Goal: Task Accomplishment & Management: Use online tool/utility

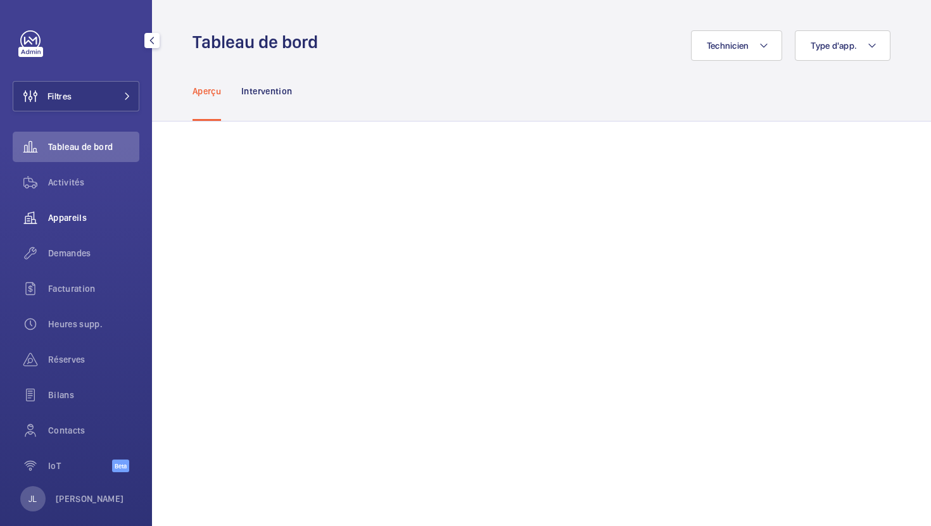
click at [60, 215] on span "Appareils" at bounding box center [93, 218] width 91 height 13
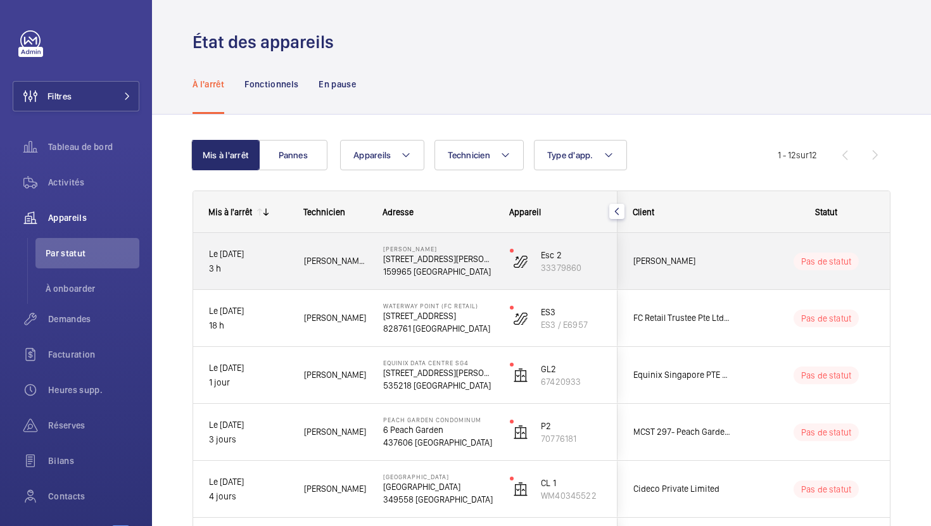
click at [246, 253] on p "Le [DATE]" at bounding box center [248, 254] width 79 height 15
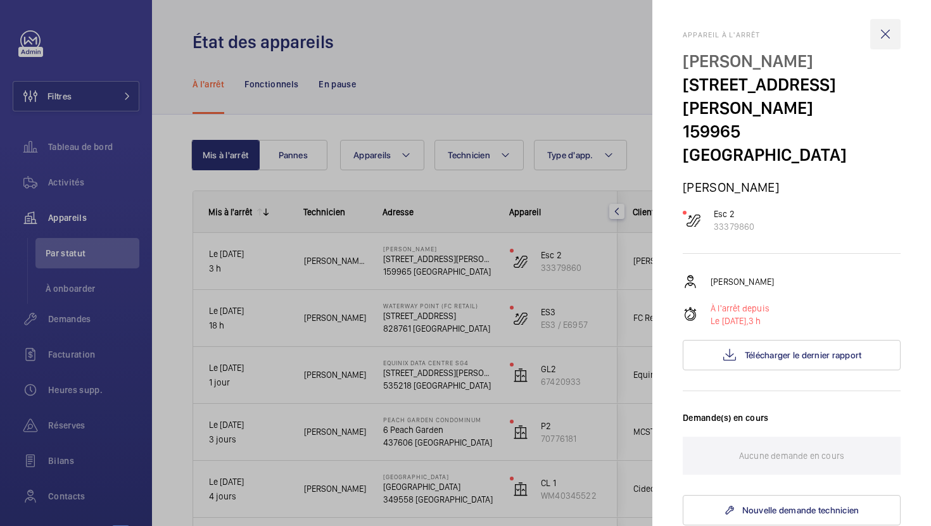
click at [885, 35] on wm-front-icon-button at bounding box center [885, 34] width 30 height 30
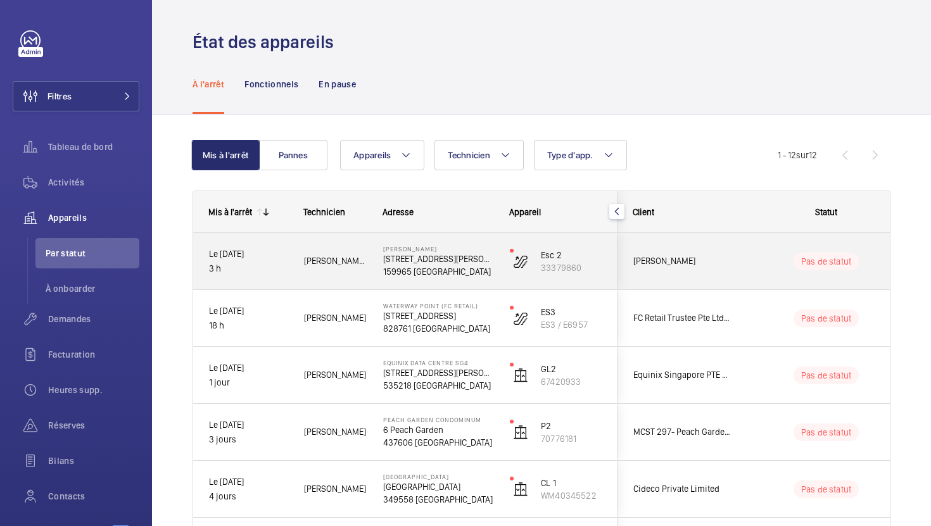
click at [430, 260] on p "[STREET_ADDRESS][PERSON_NAME]" at bounding box center [438, 259] width 110 height 13
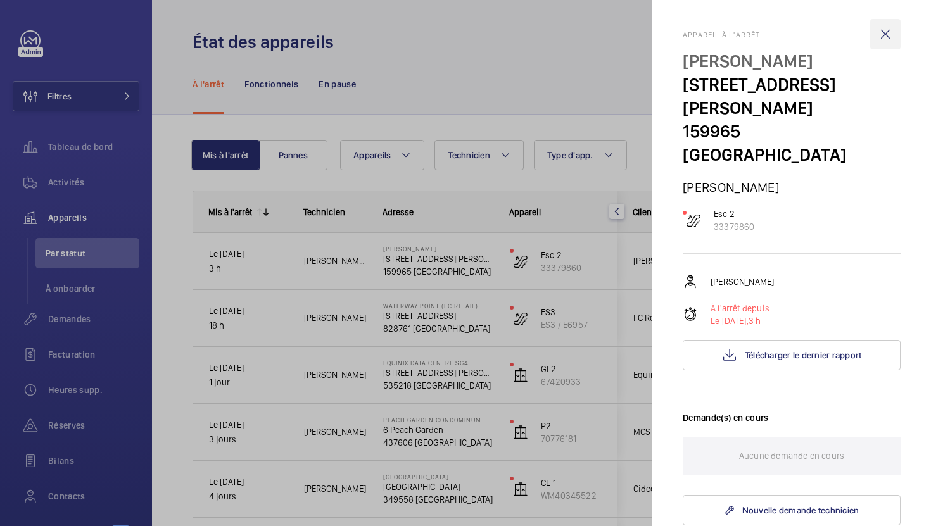
click at [885, 34] on wm-front-icon-button at bounding box center [885, 34] width 30 height 30
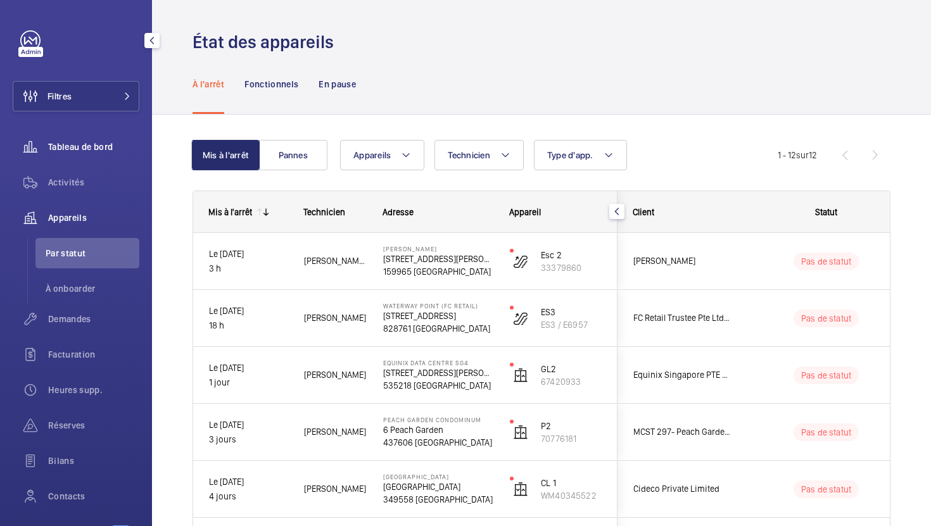
click at [89, 139] on div "Tableau de bord" at bounding box center [76, 147] width 127 height 30
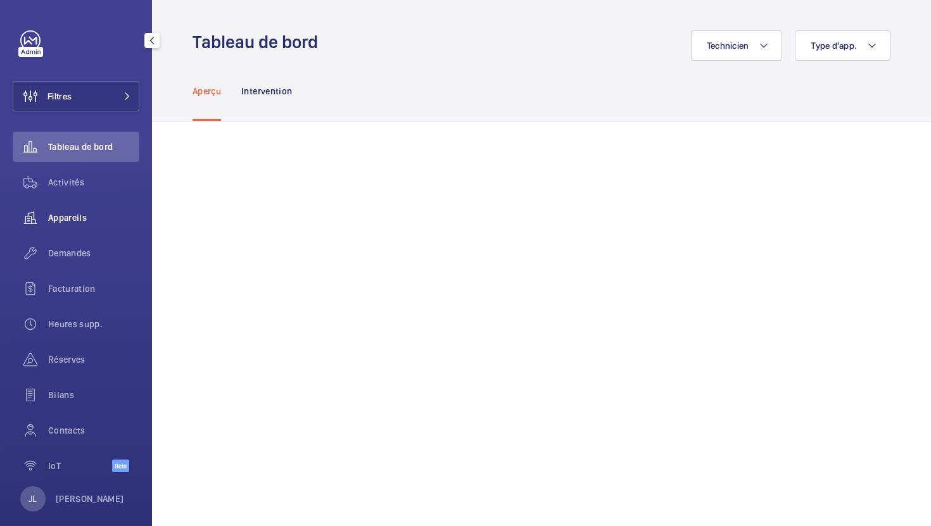
click at [65, 221] on span "Appareils" at bounding box center [93, 218] width 91 height 13
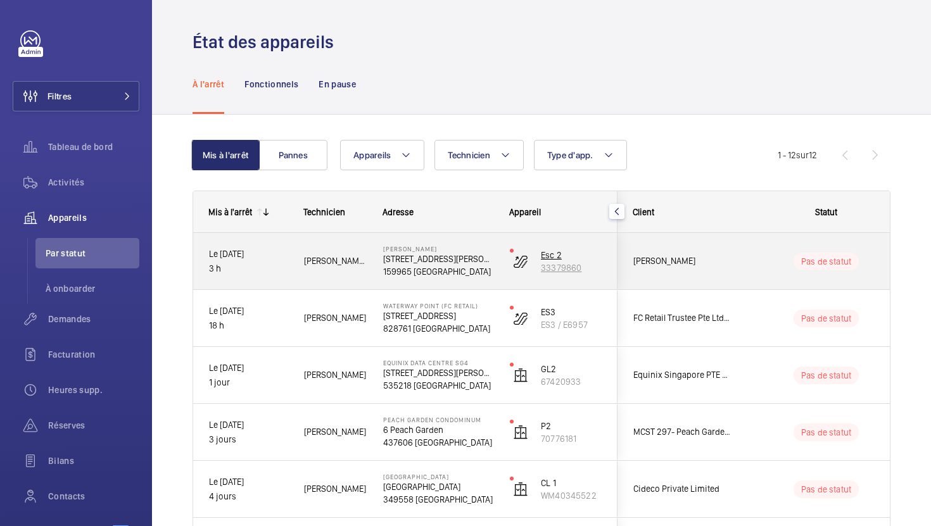
click at [552, 255] on p "Esc 2" at bounding box center [571, 255] width 61 height 13
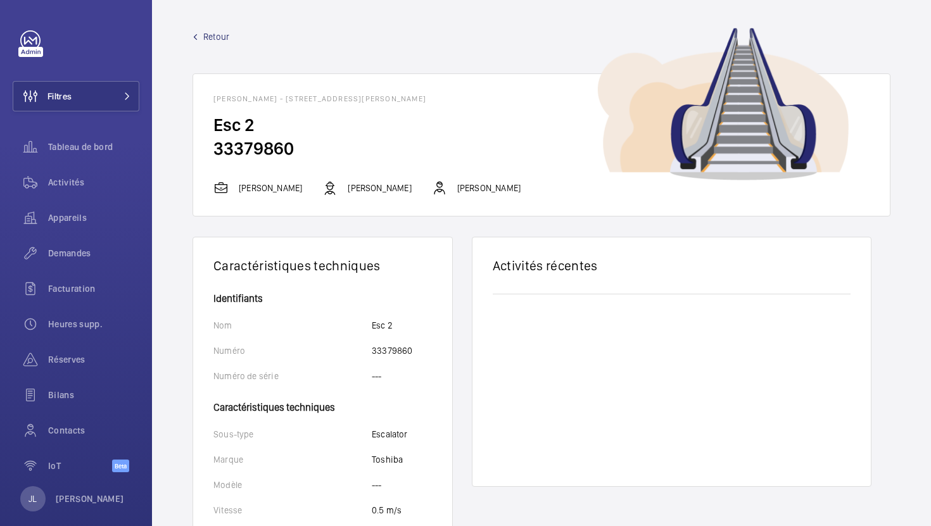
click at [212, 38] on span "Retour" at bounding box center [216, 36] width 26 height 13
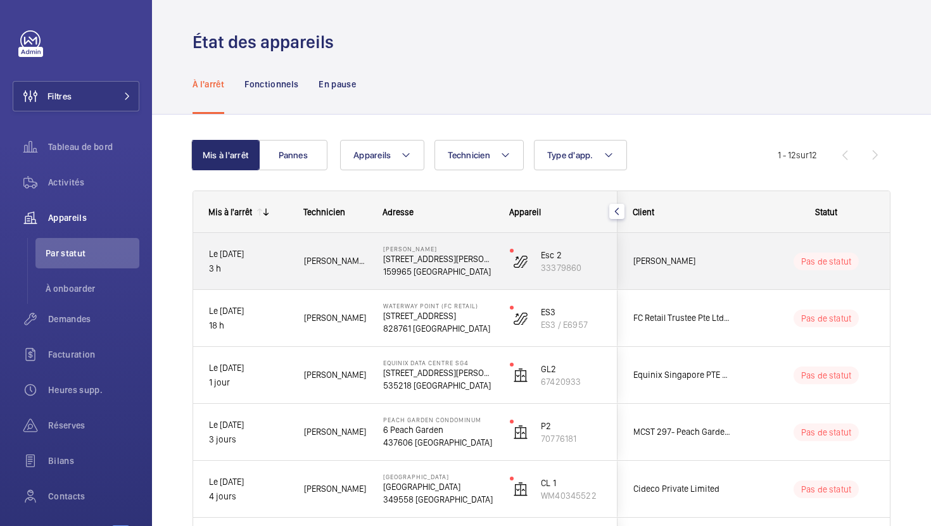
click at [825, 262] on p "Pas de statut" at bounding box center [826, 261] width 50 height 13
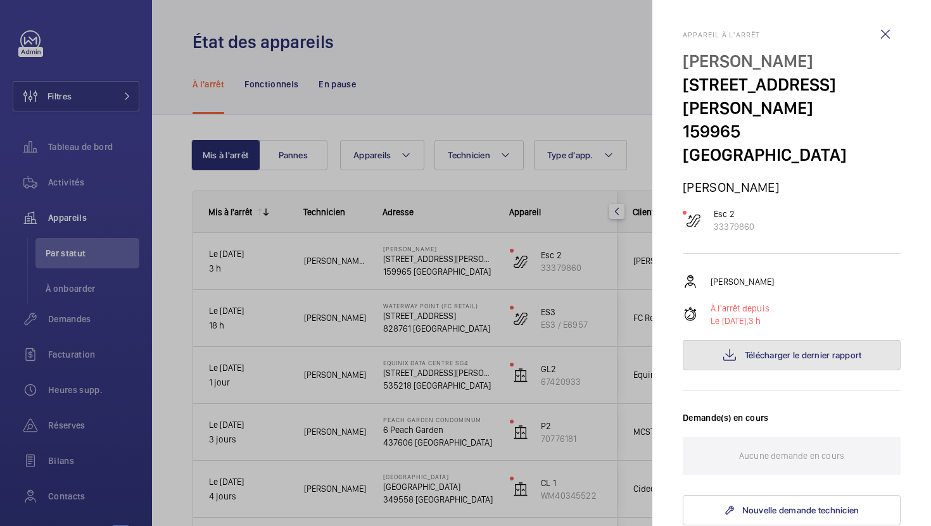
click at [843, 350] on span "Télécharger le dernier rapport" at bounding box center [803, 355] width 117 height 10
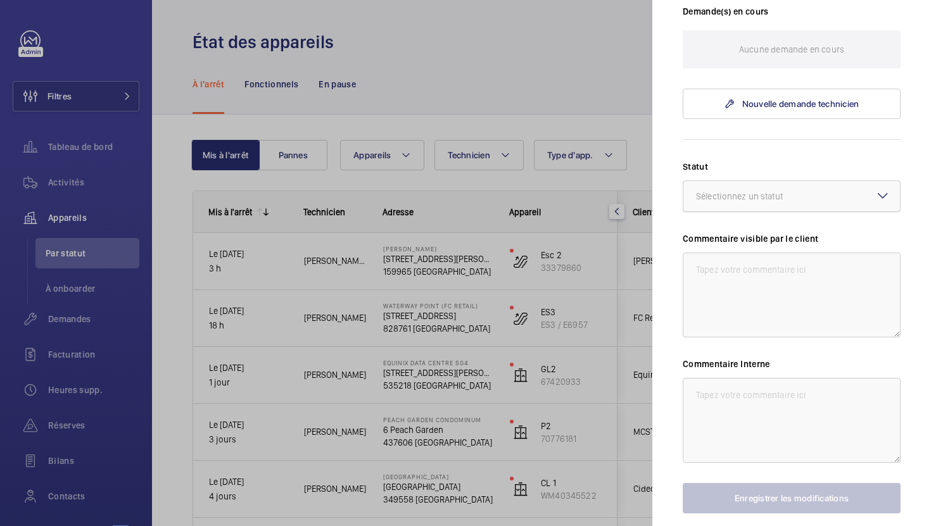
scroll to position [408, 0]
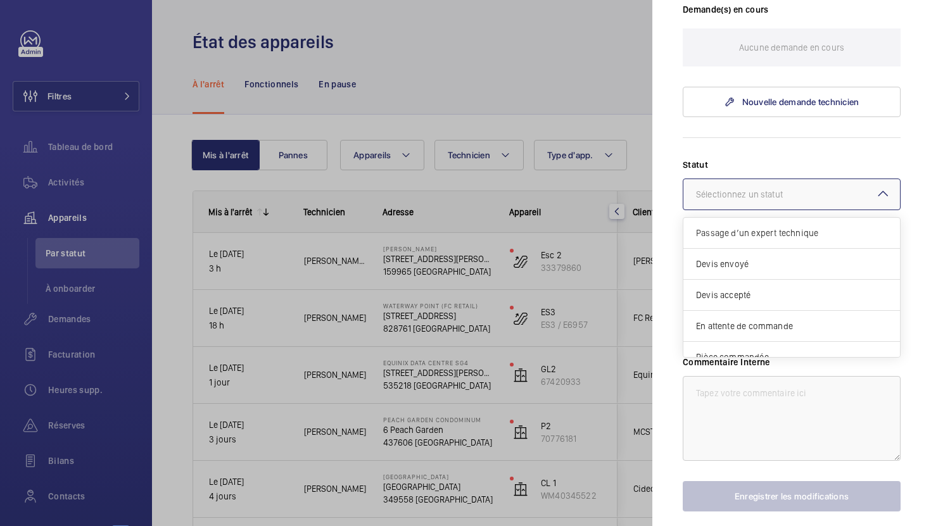
click at [829, 179] on div at bounding box center [791, 194] width 217 height 30
click at [923, 89] on mat-sidenav "Appareil à l'arrêt [PERSON_NAME] [STREET_ADDRESS][PERSON_NAME] [PERSON_NAME] 2 …" at bounding box center [791, 263] width 279 height 526
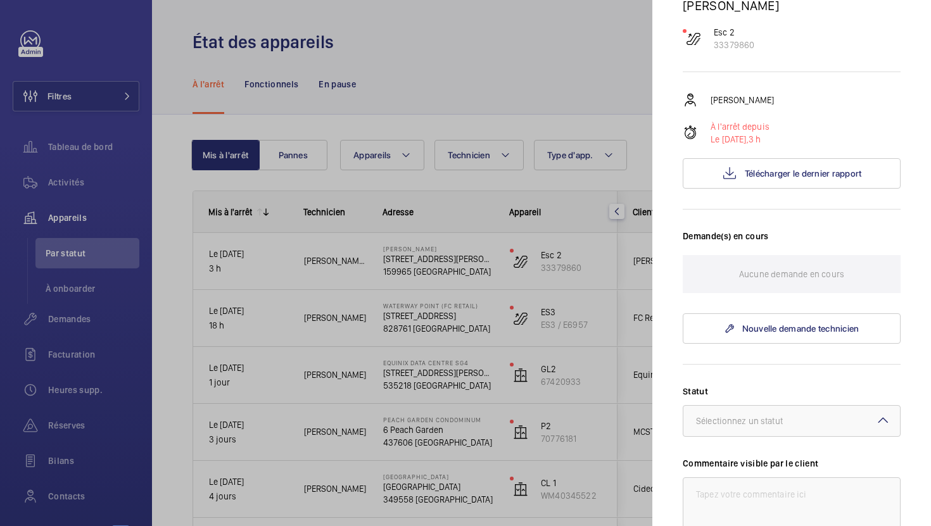
scroll to position [0, 0]
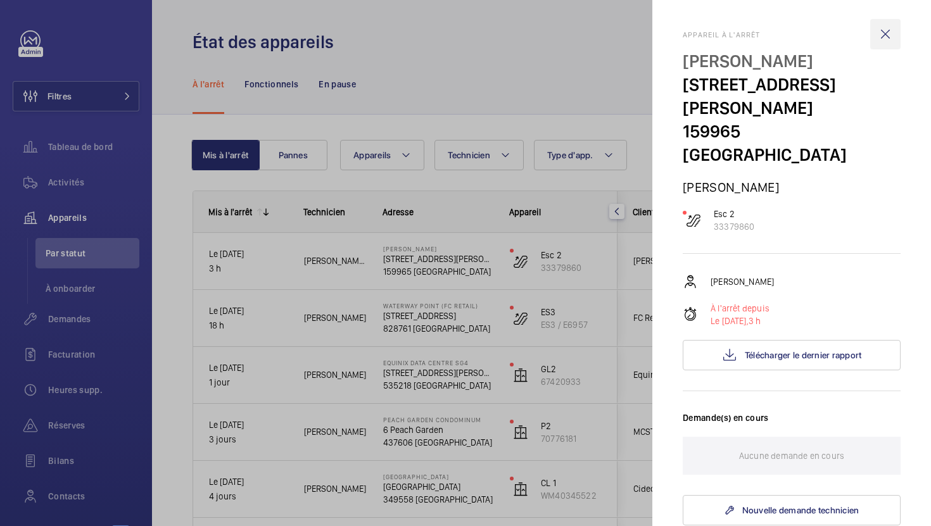
click at [882, 42] on wm-front-icon-button at bounding box center [885, 34] width 30 height 30
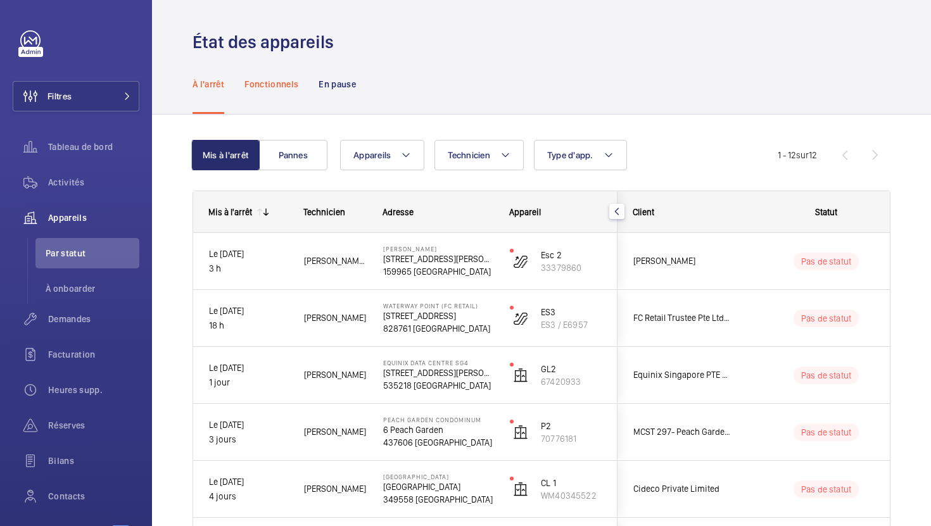
click at [279, 85] on p "Fonctionnels" at bounding box center [271, 84] width 54 height 13
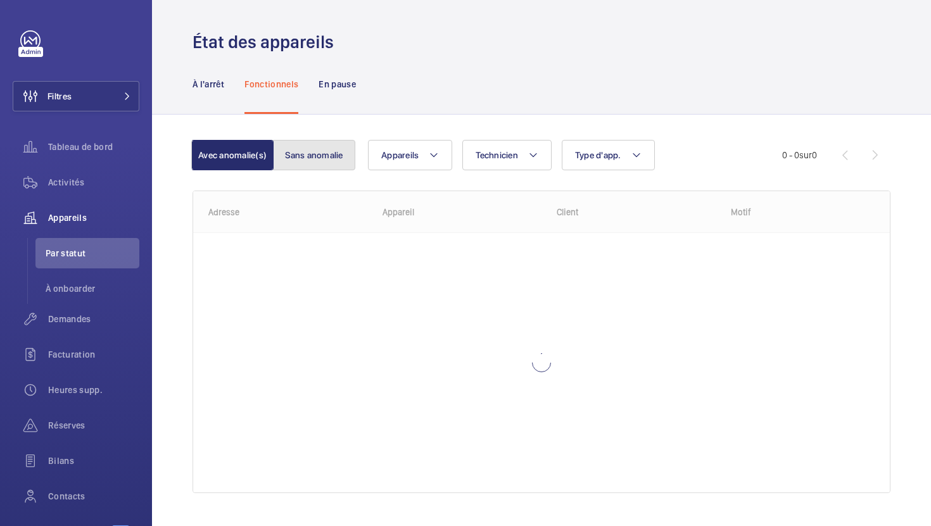
click at [331, 165] on button "Sans anomalie" at bounding box center [314, 155] width 82 height 30
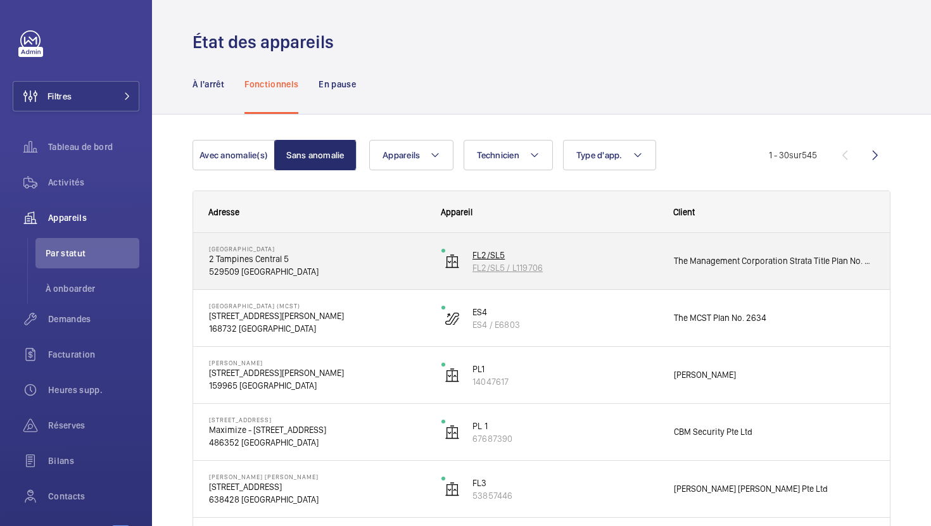
click at [484, 251] on p "FL2/SL5" at bounding box center [564, 255] width 185 height 13
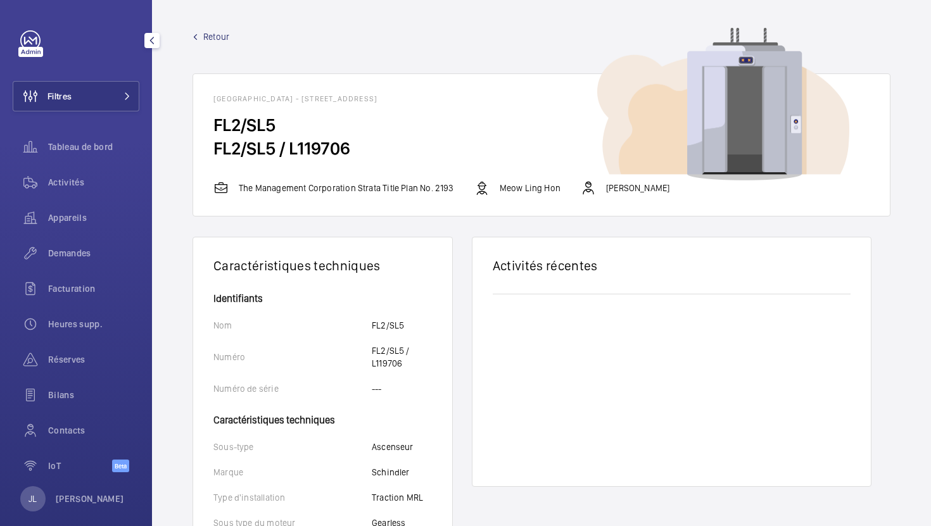
click at [205, 39] on span "Retour" at bounding box center [216, 36] width 26 height 13
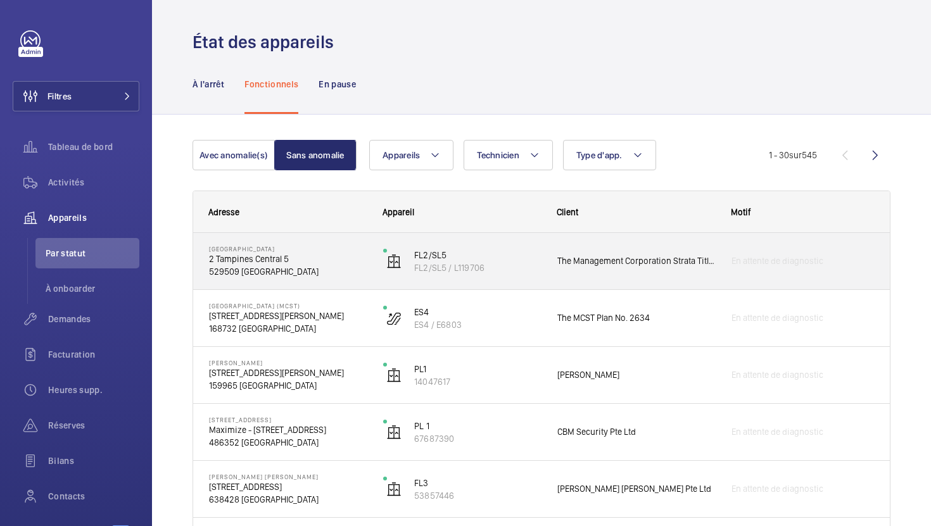
click at [251, 261] on p "2 Tampines Central 5" at bounding box center [288, 259] width 158 height 13
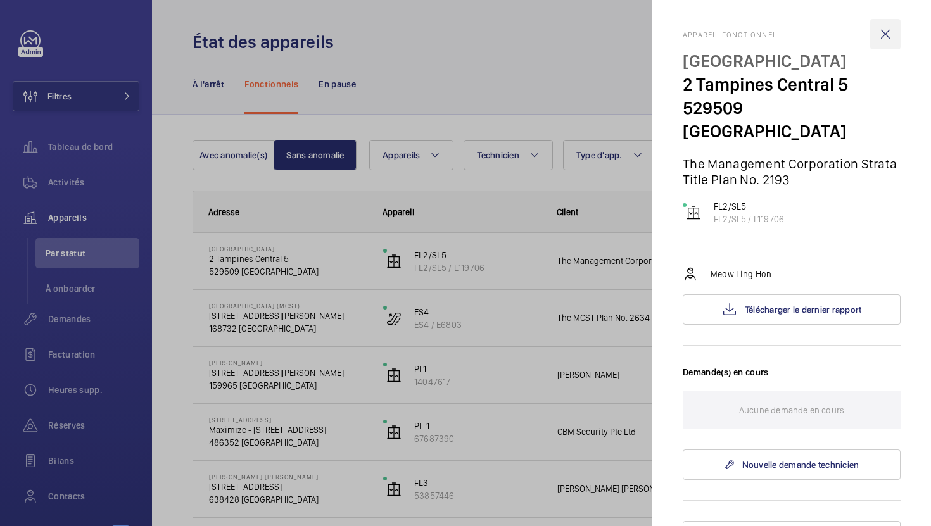
click at [889, 37] on wm-front-icon-button at bounding box center [885, 34] width 30 height 30
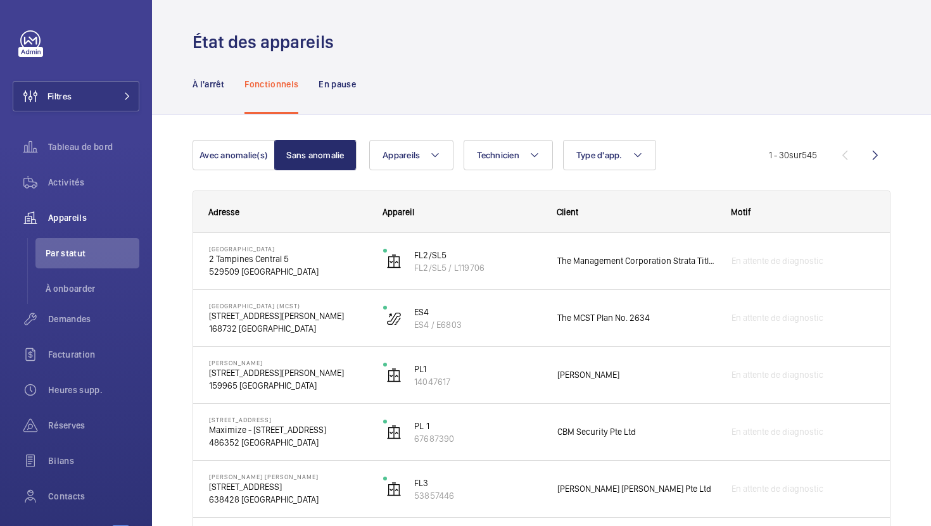
click at [315, 81] on nav "À l'arrêt Fonctionnels En pause" at bounding box center [274, 84] width 163 height 60
click at [345, 84] on p "En pause" at bounding box center [337, 84] width 37 height 13
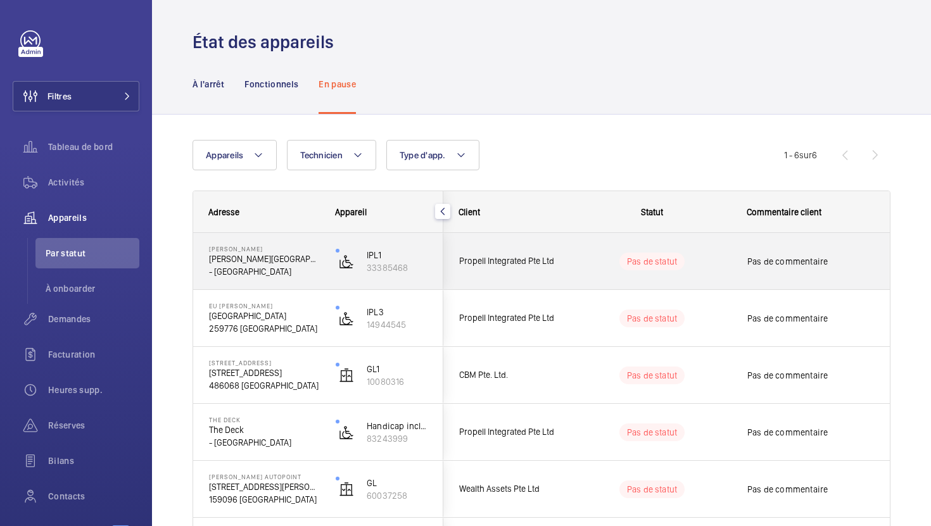
click at [258, 254] on p "[PERSON_NAME][GEOGRAPHIC_DATA]" at bounding box center [264, 259] width 110 height 13
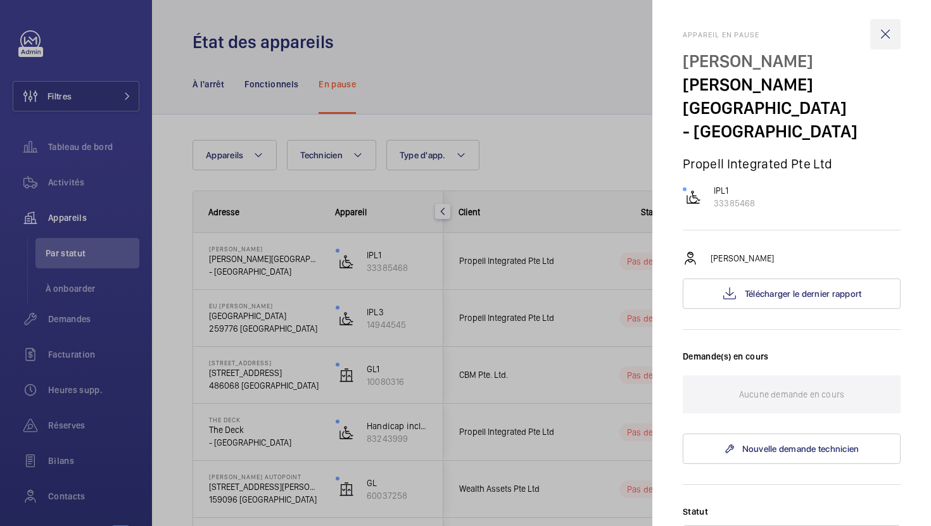
click at [887, 30] on wm-front-icon-button at bounding box center [885, 34] width 30 height 30
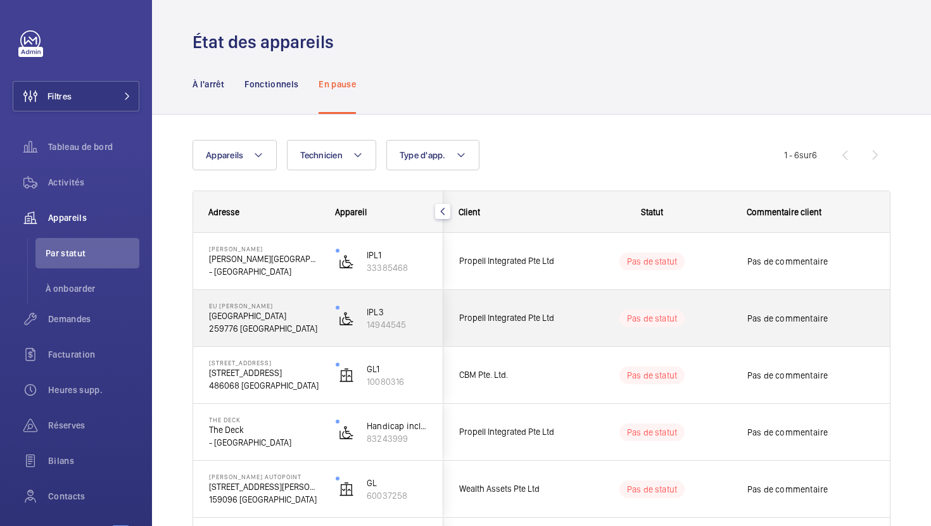
click at [236, 322] on p "259776 [GEOGRAPHIC_DATA]" at bounding box center [264, 328] width 110 height 13
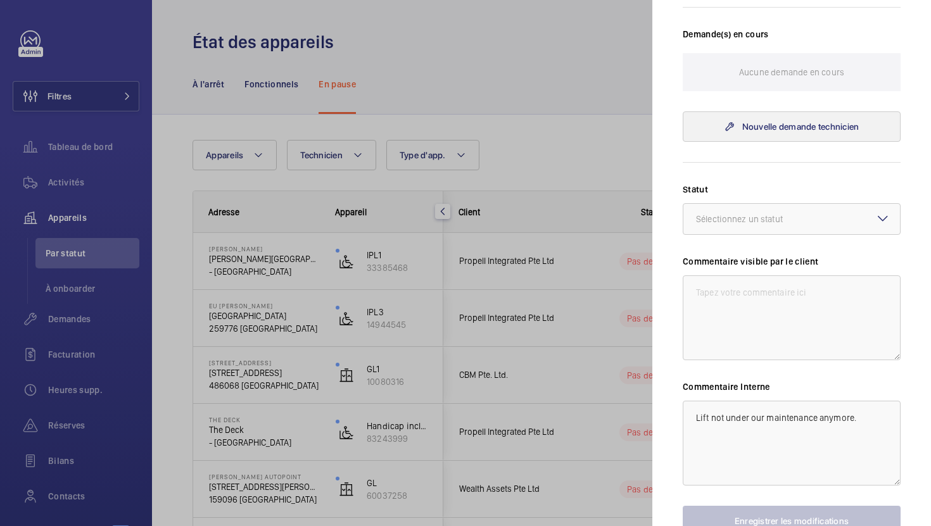
scroll to position [381, 0]
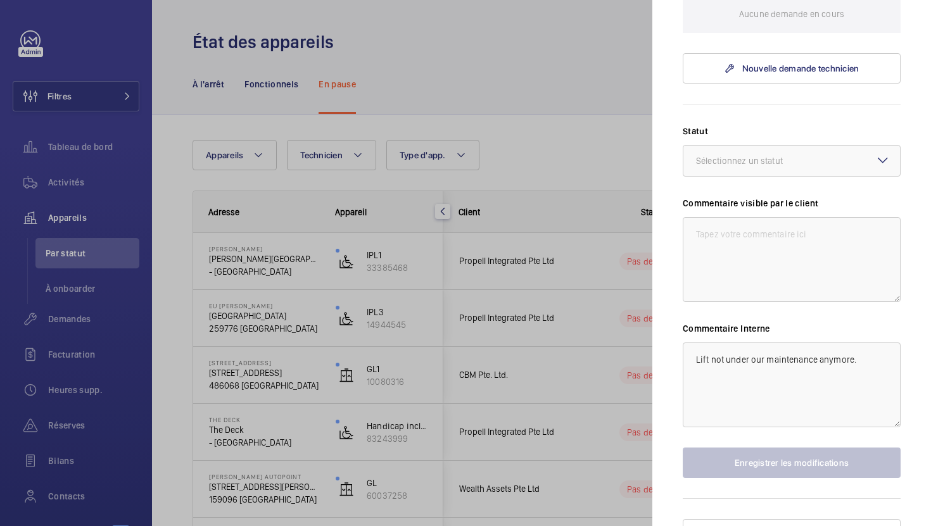
click at [555, 63] on div at bounding box center [465, 263] width 931 height 526
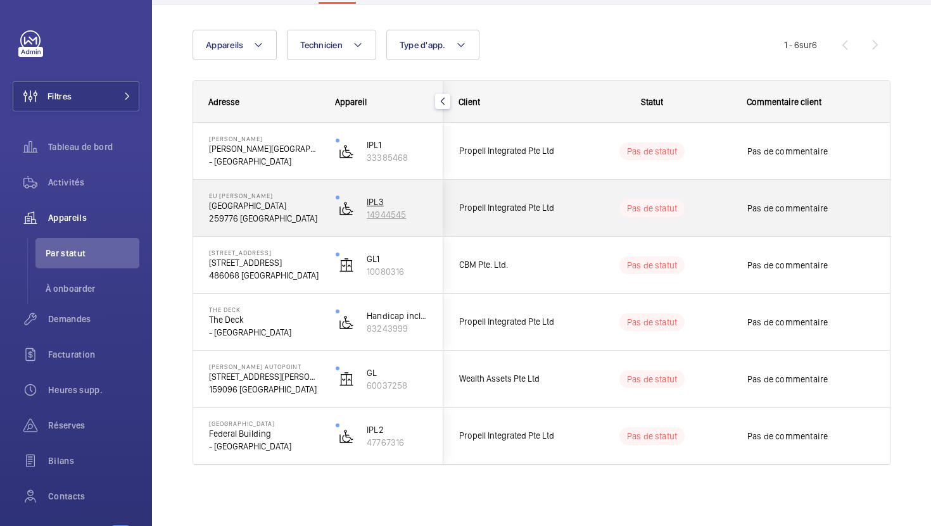
scroll to position [0, 0]
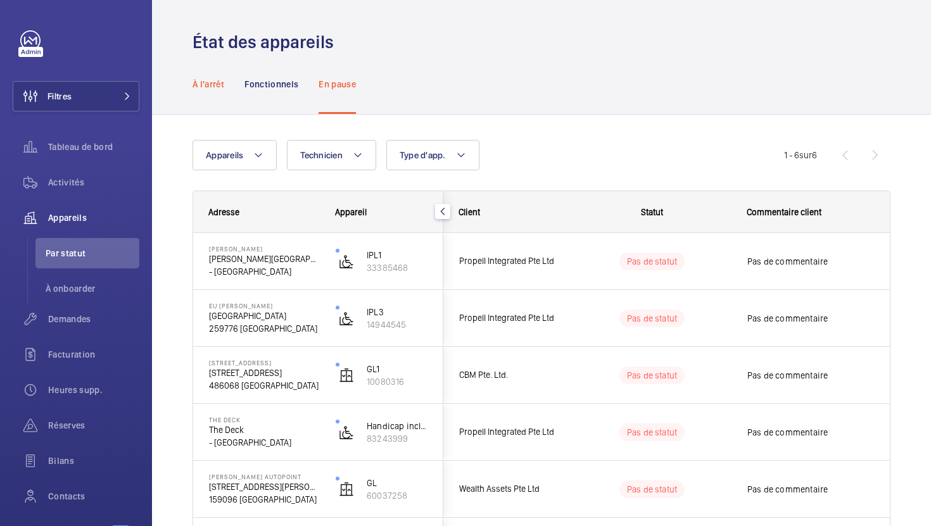
click at [202, 87] on p "À l'arrêt" at bounding box center [209, 84] width 32 height 13
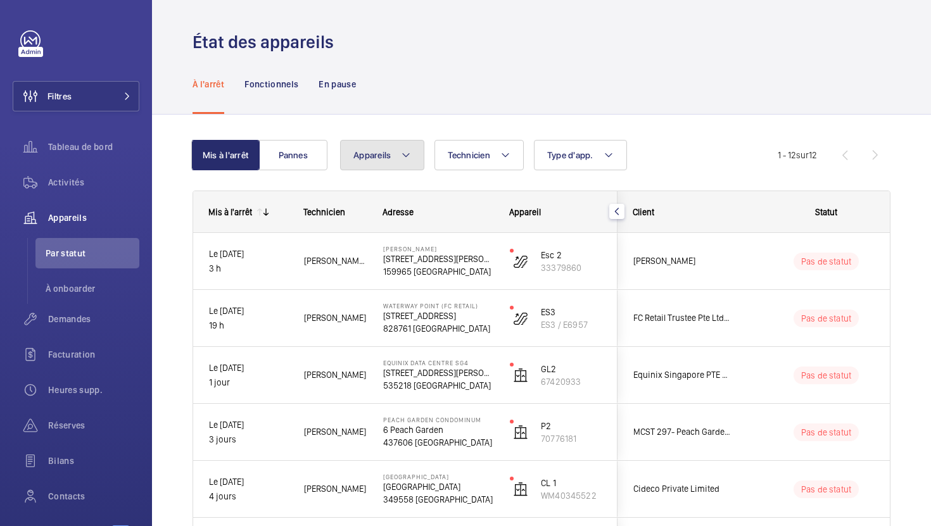
click at [410, 160] on mat-icon at bounding box center [406, 155] width 10 height 15
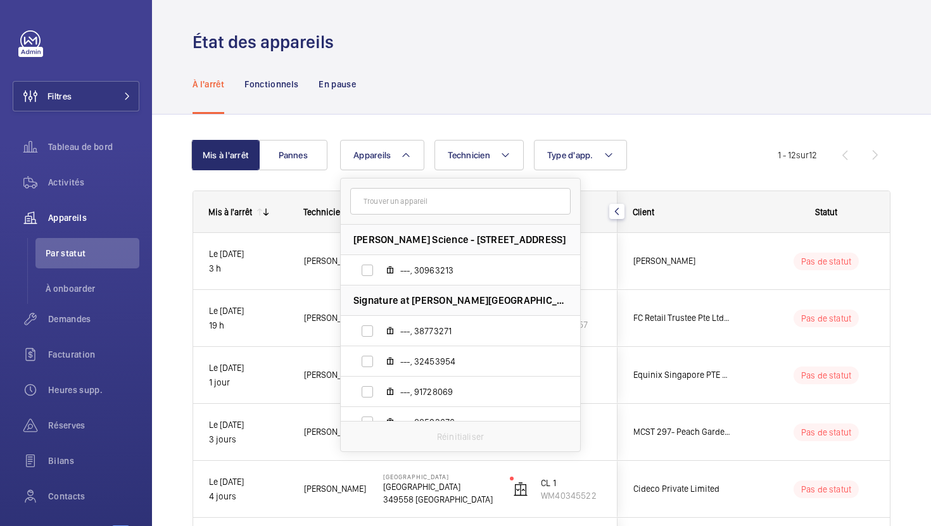
click at [511, 42] on div "État des appareils" at bounding box center [542, 41] width 698 height 23
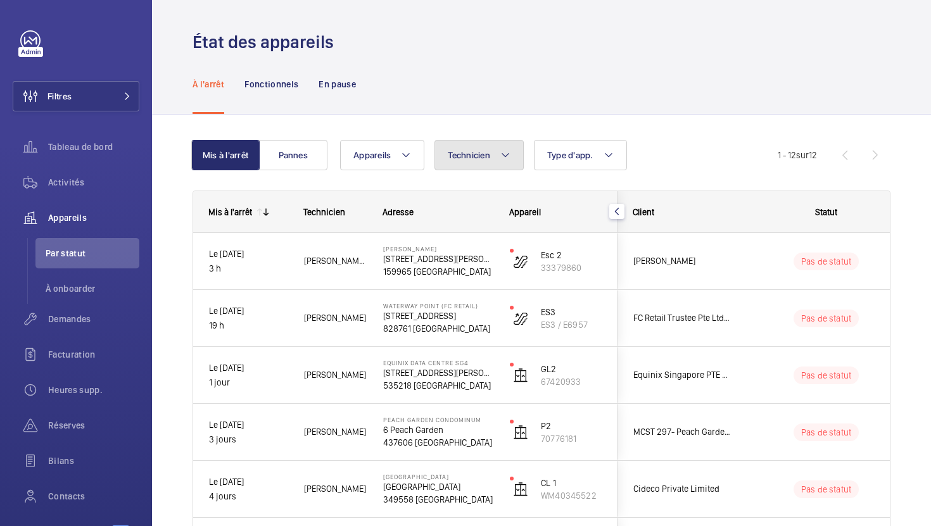
click at [502, 158] on mat-icon at bounding box center [505, 155] width 10 height 15
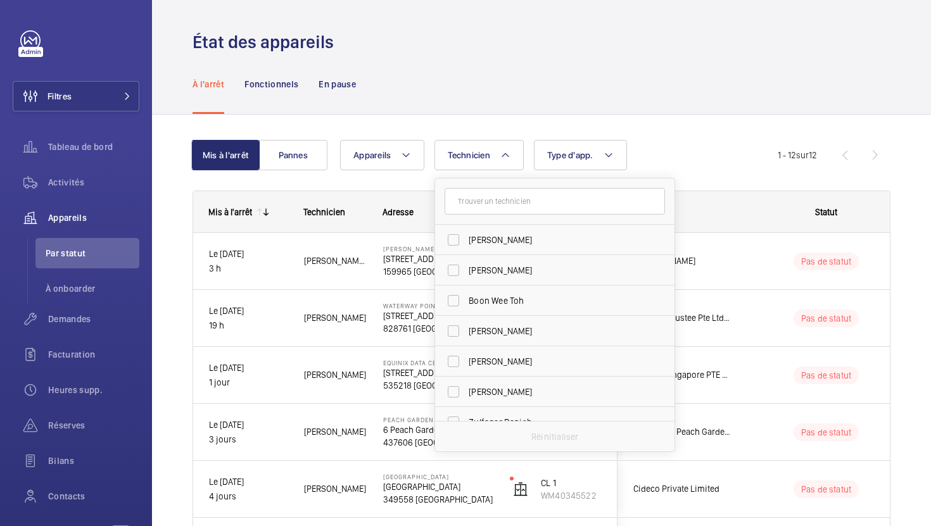
click at [548, 52] on div "État des appareils" at bounding box center [542, 41] width 698 height 23
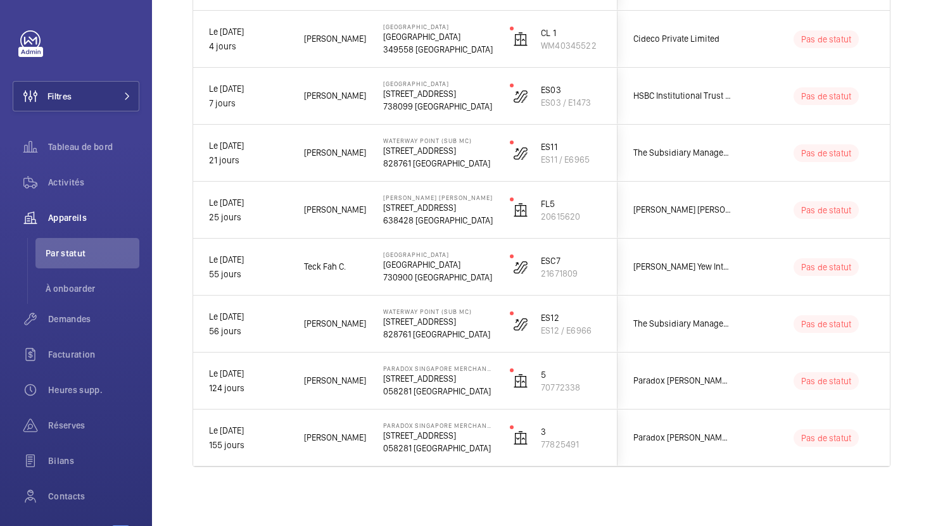
scroll to position [452, 0]
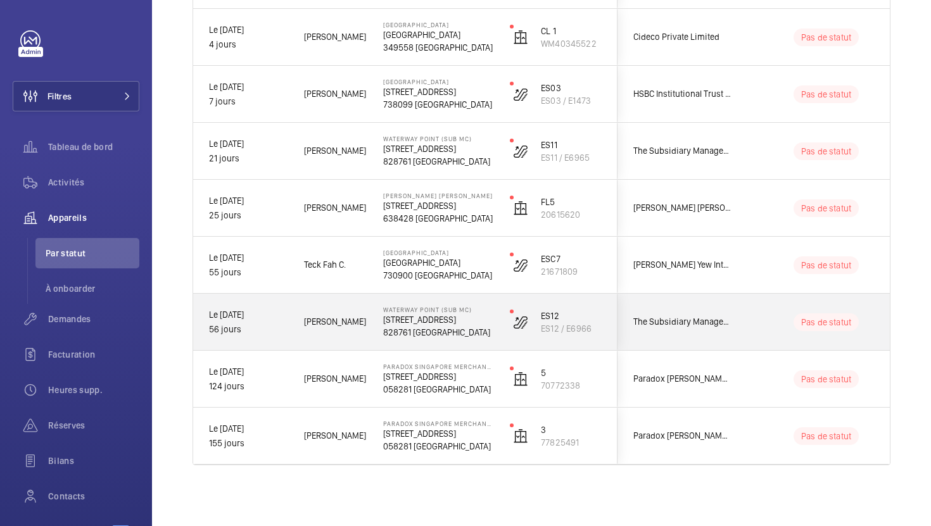
click at [235, 313] on p "Le [DATE]" at bounding box center [248, 315] width 79 height 15
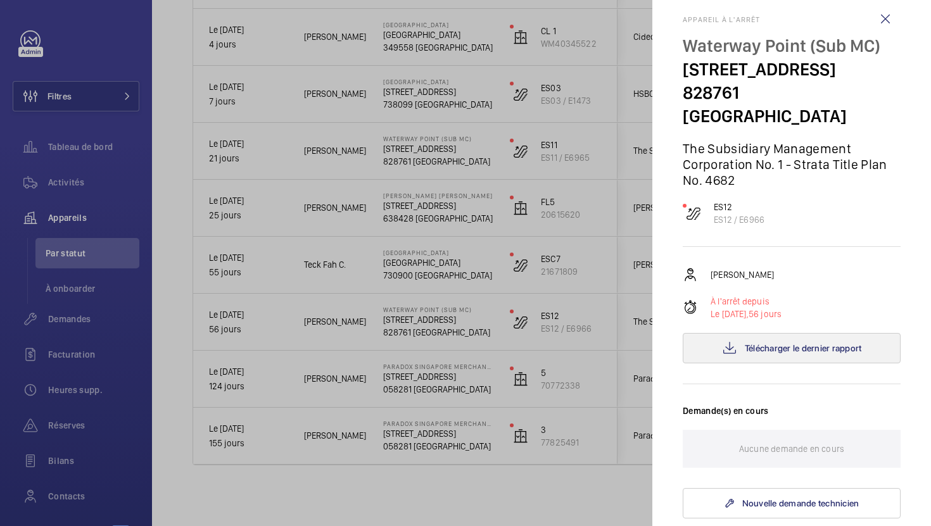
scroll to position [0, 0]
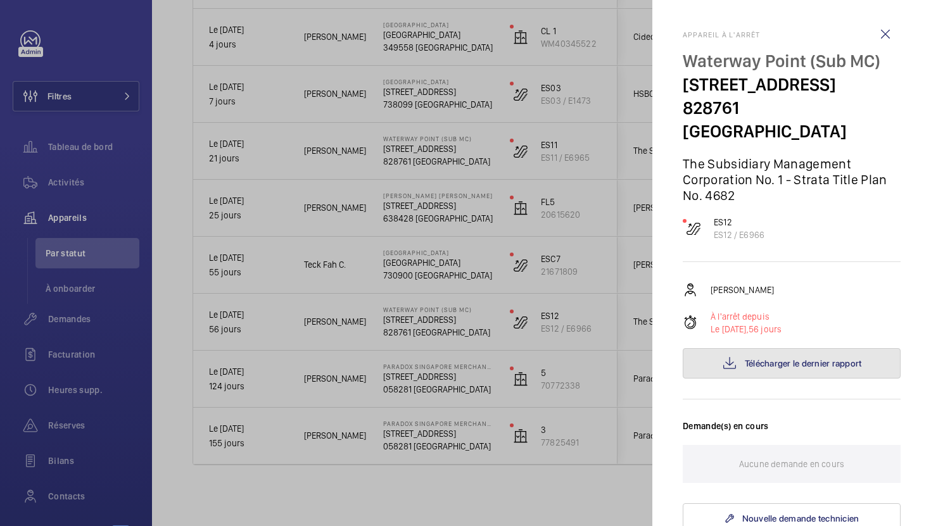
click at [839, 350] on button "Télécharger le dernier rapport" at bounding box center [792, 363] width 218 height 30
click at [401, 498] on div at bounding box center [465, 263] width 931 height 526
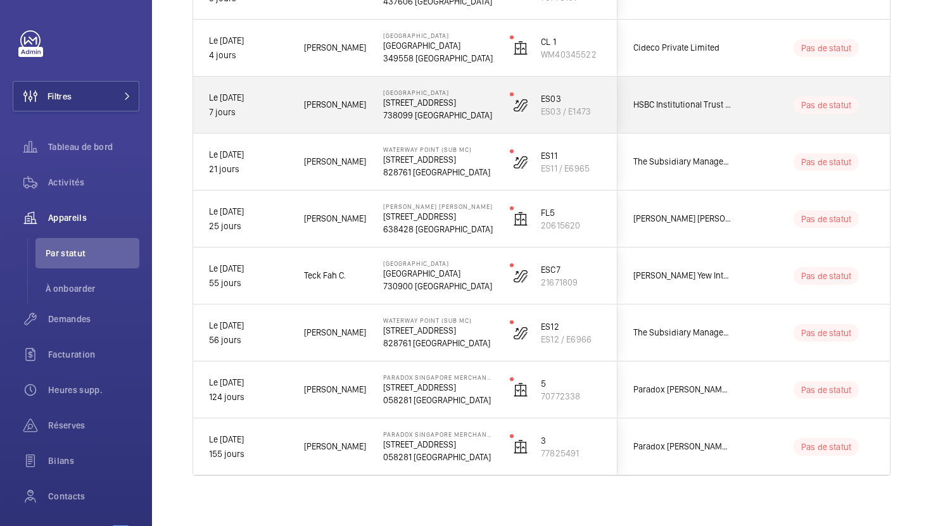
scroll to position [452, 0]
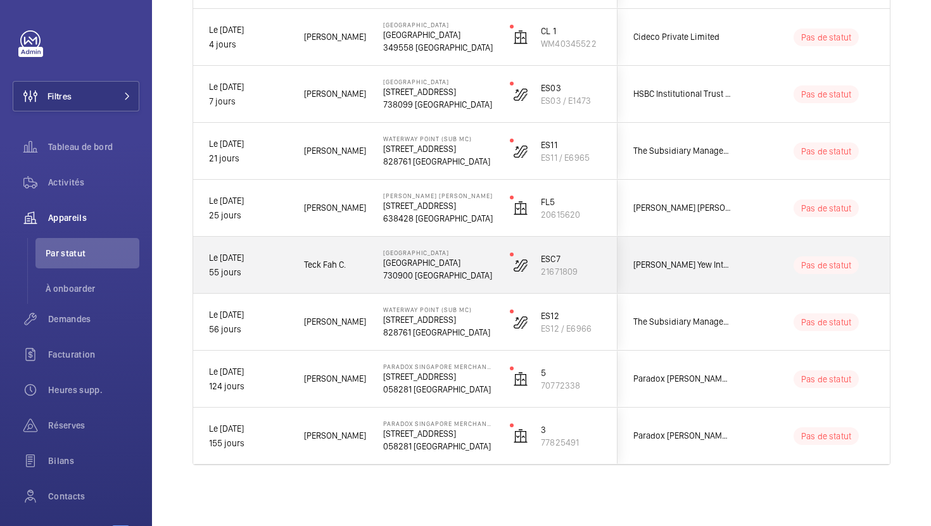
click at [233, 260] on p "Le [DATE]" at bounding box center [248, 258] width 79 height 15
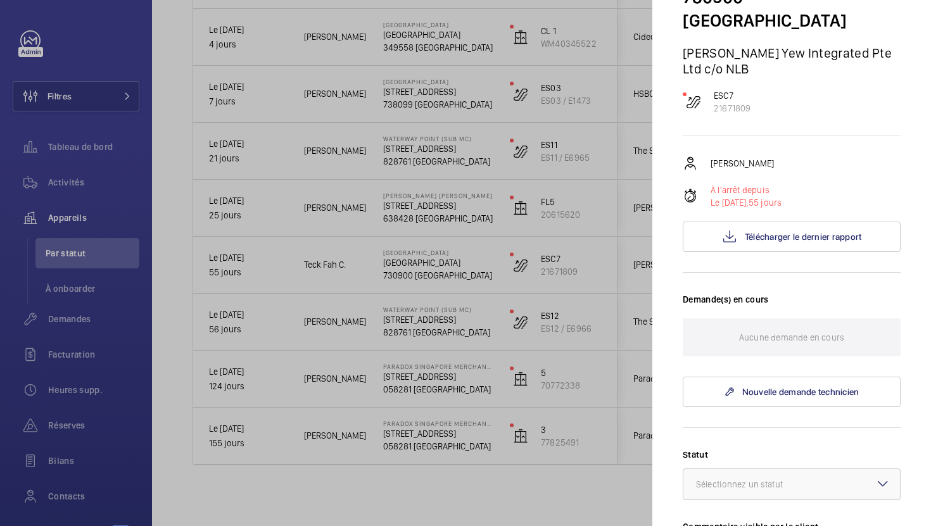
scroll to position [0, 0]
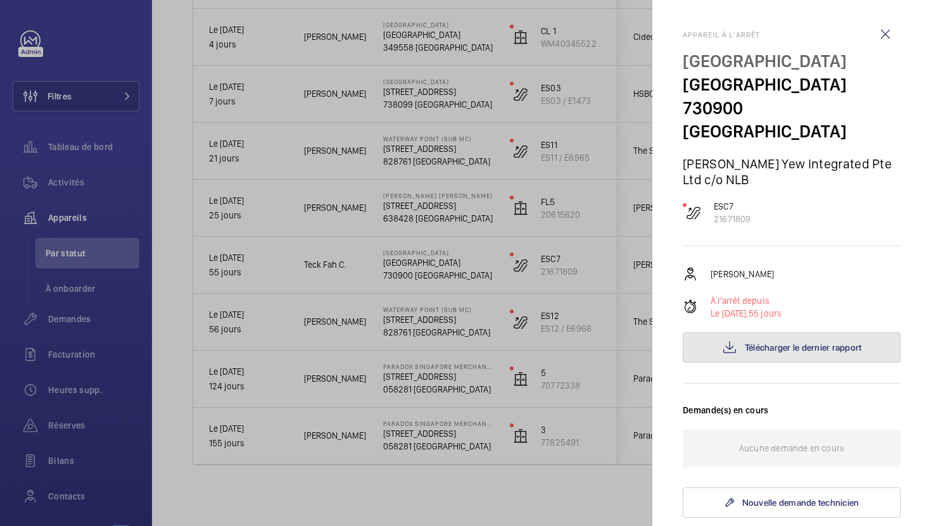
click at [792, 353] on span "Télécharger le dernier rapport" at bounding box center [803, 348] width 117 height 10
click at [777, 363] on button "Télécharger le dernier rapport" at bounding box center [792, 347] width 218 height 30
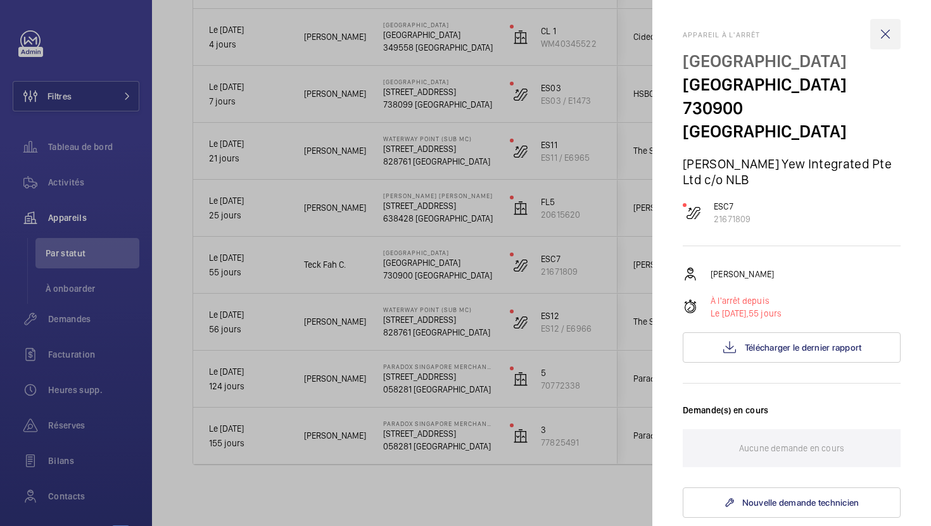
click at [888, 31] on wm-front-icon-button at bounding box center [885, 34] width 30 height 30
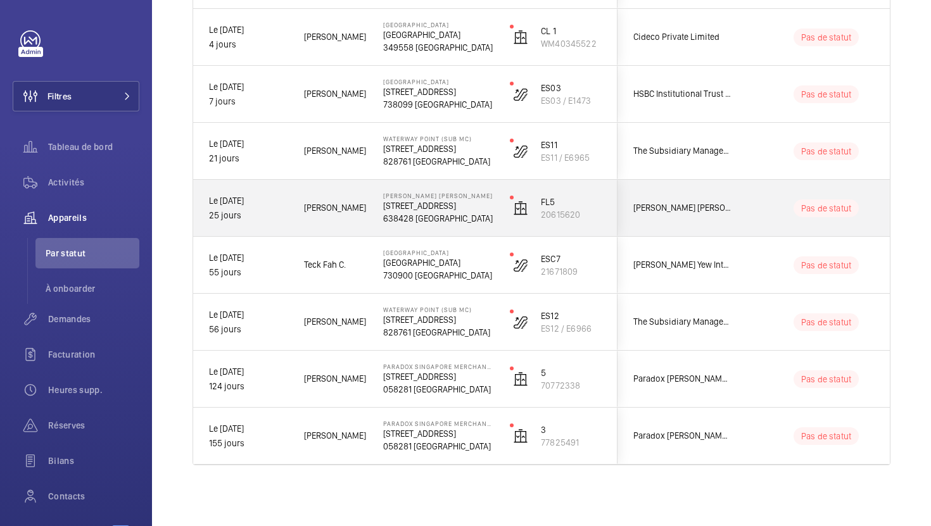
click at [237, 203] on p "Le [DATE]" at bounding box center [248, 201] width 79 height 15
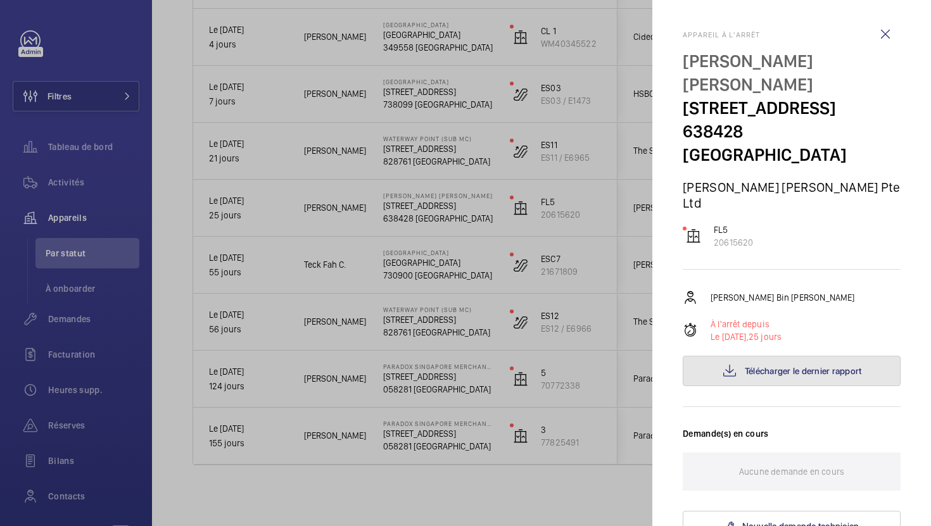
click at [810, 366] on span "Télécharger le dernier rapport" at bounding box center [803, 371] width 117 height 10
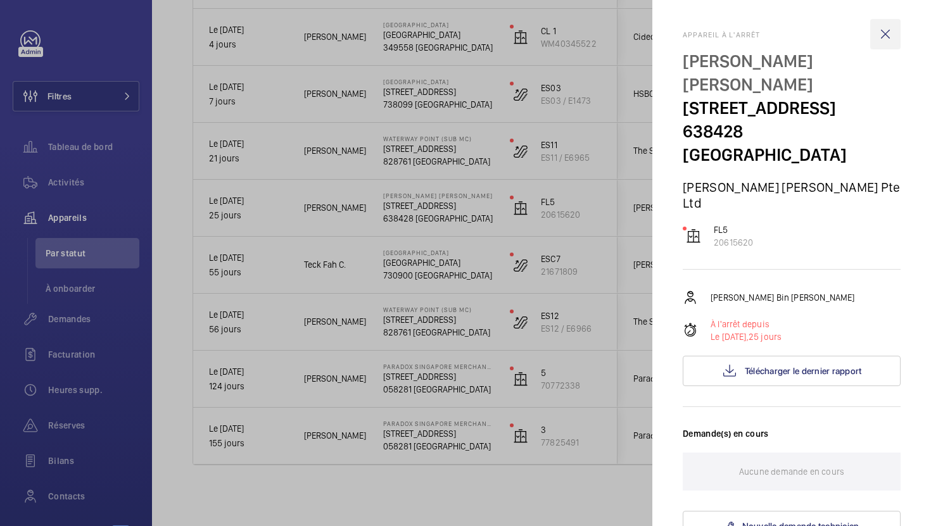
click at [887, 34] on wm-front-icon-button at bounding box center [885, 34] width 30 height 30
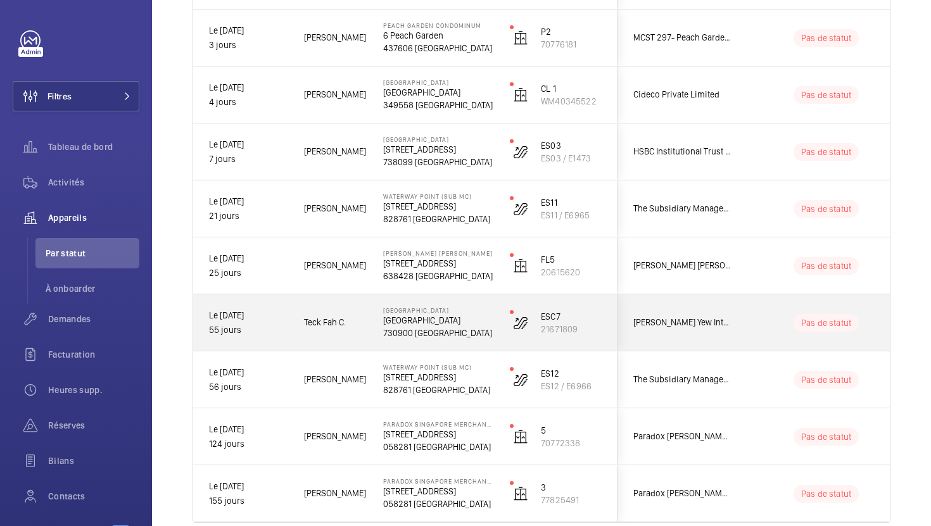
scroll to position [384, 0]
